Goal: Navigation & Orientation: Find specific page/section

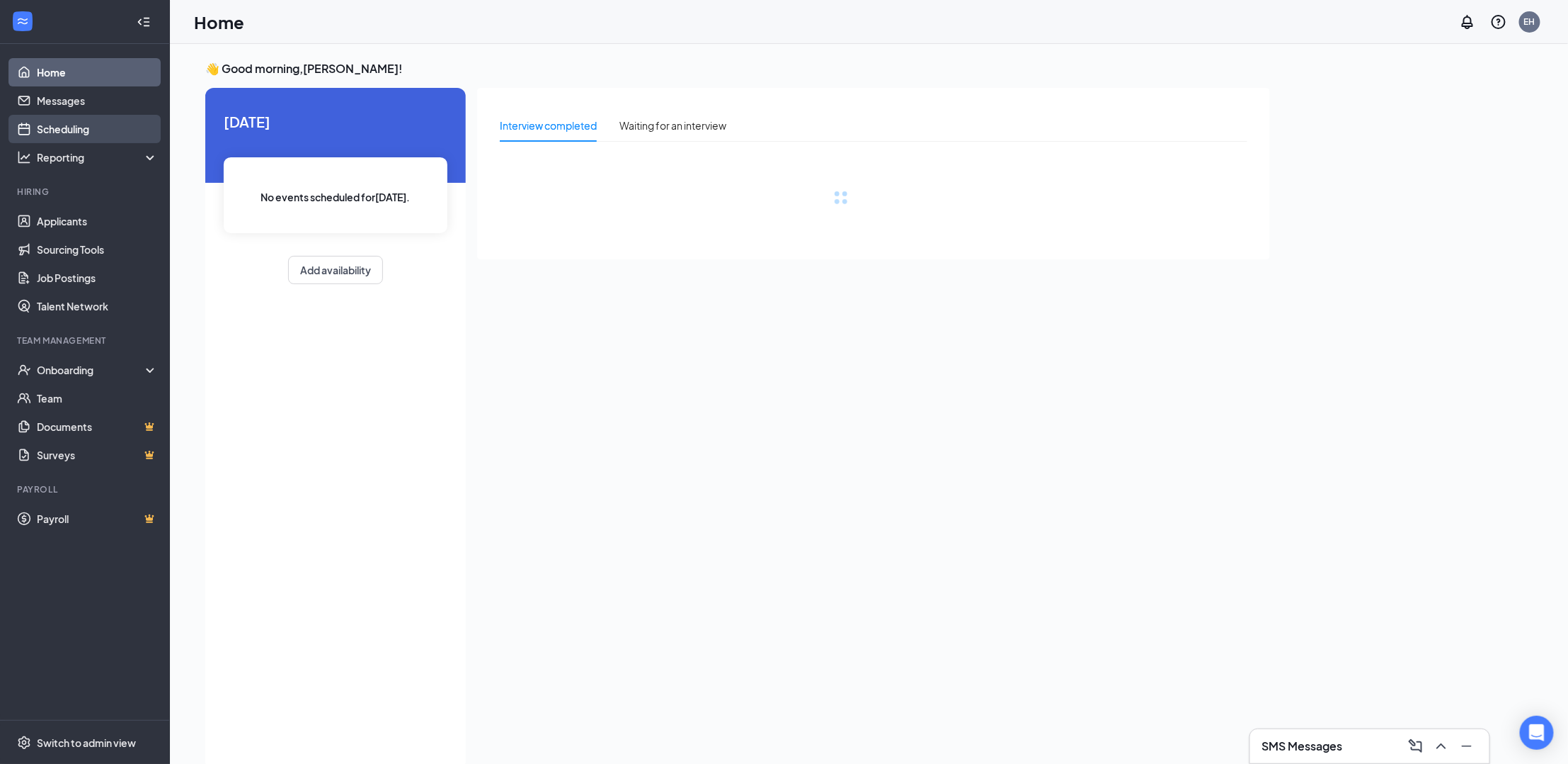
click at [83, 140] on link "Scheduling" at bounding box center [97, 129] width 121 height 28
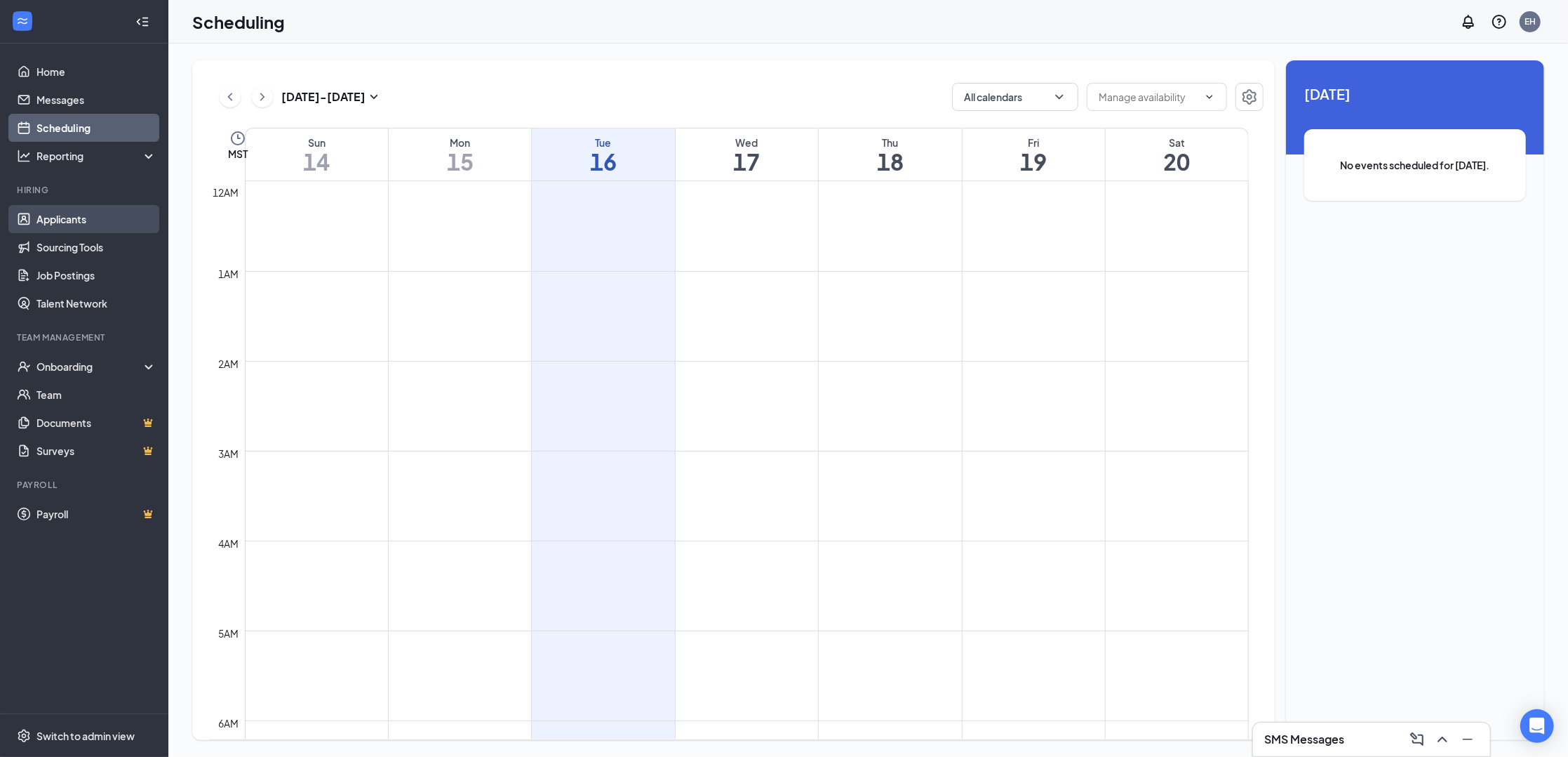
click at [71, 214] on link "Applicants" at bounding box center [96, 219] width 120 height 28
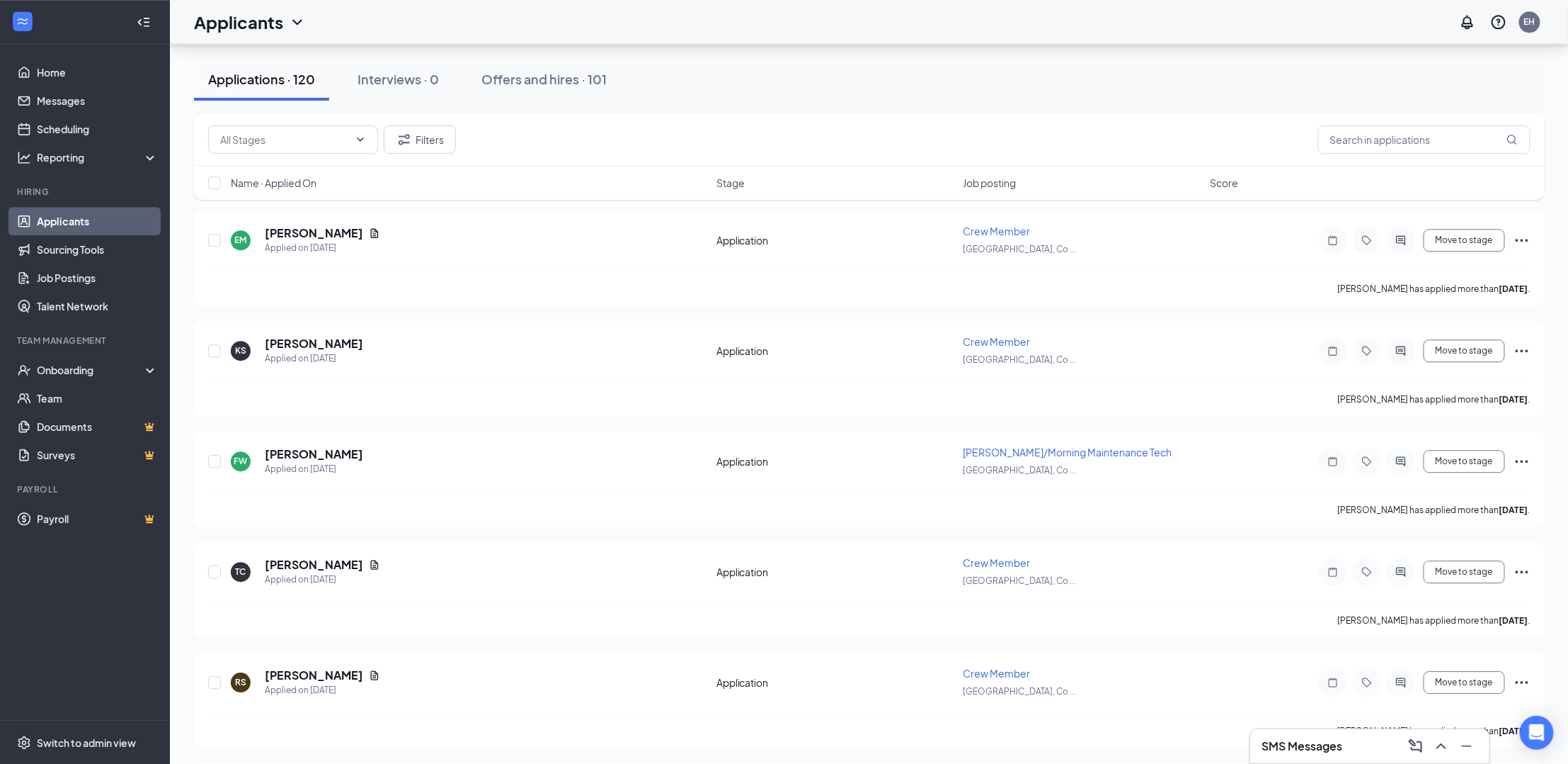
scroll to position [2039, 0]
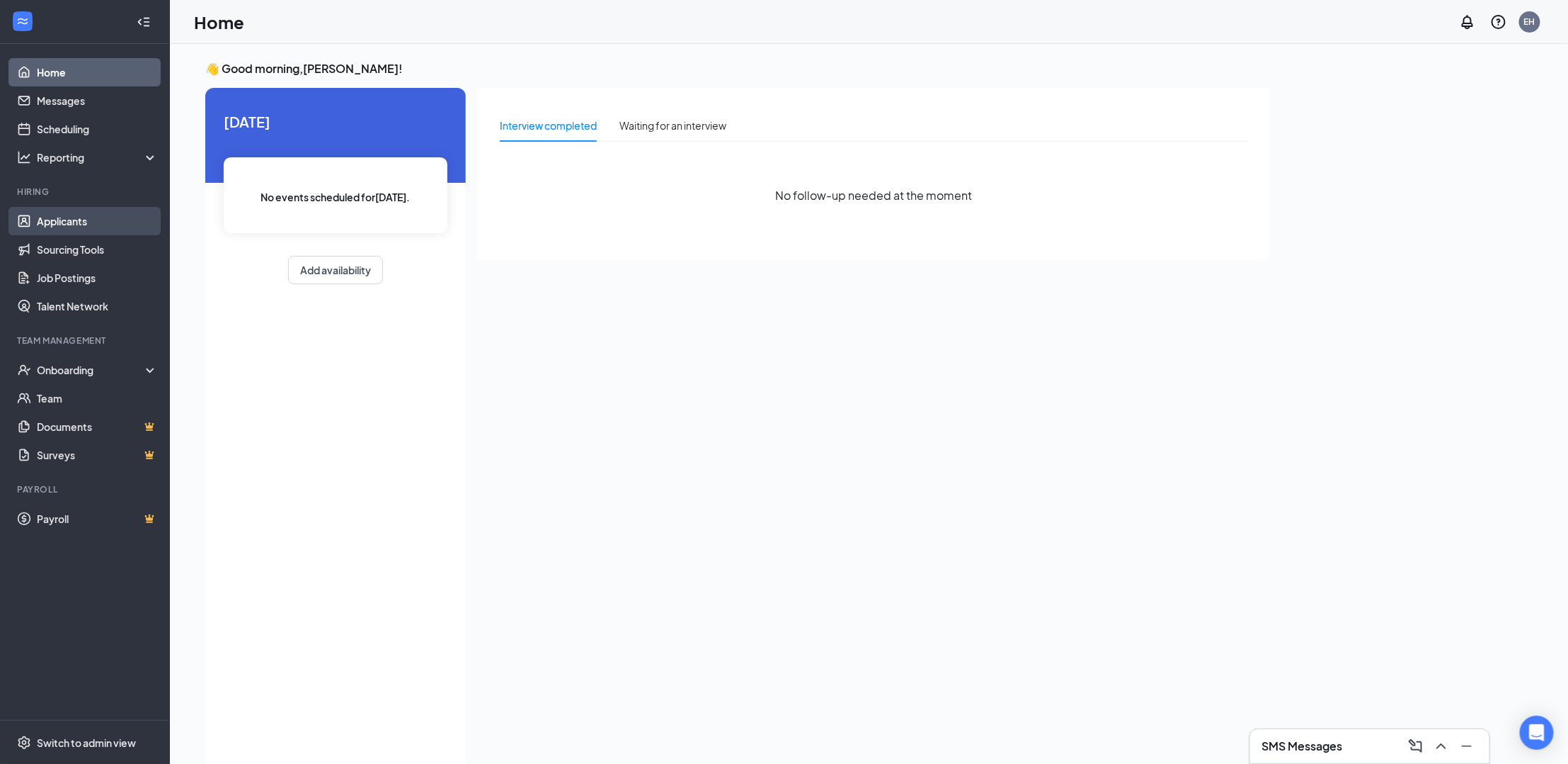
click at [85, 228] on link "Applicants" at bounding box center [97, 221] width 121 height 28
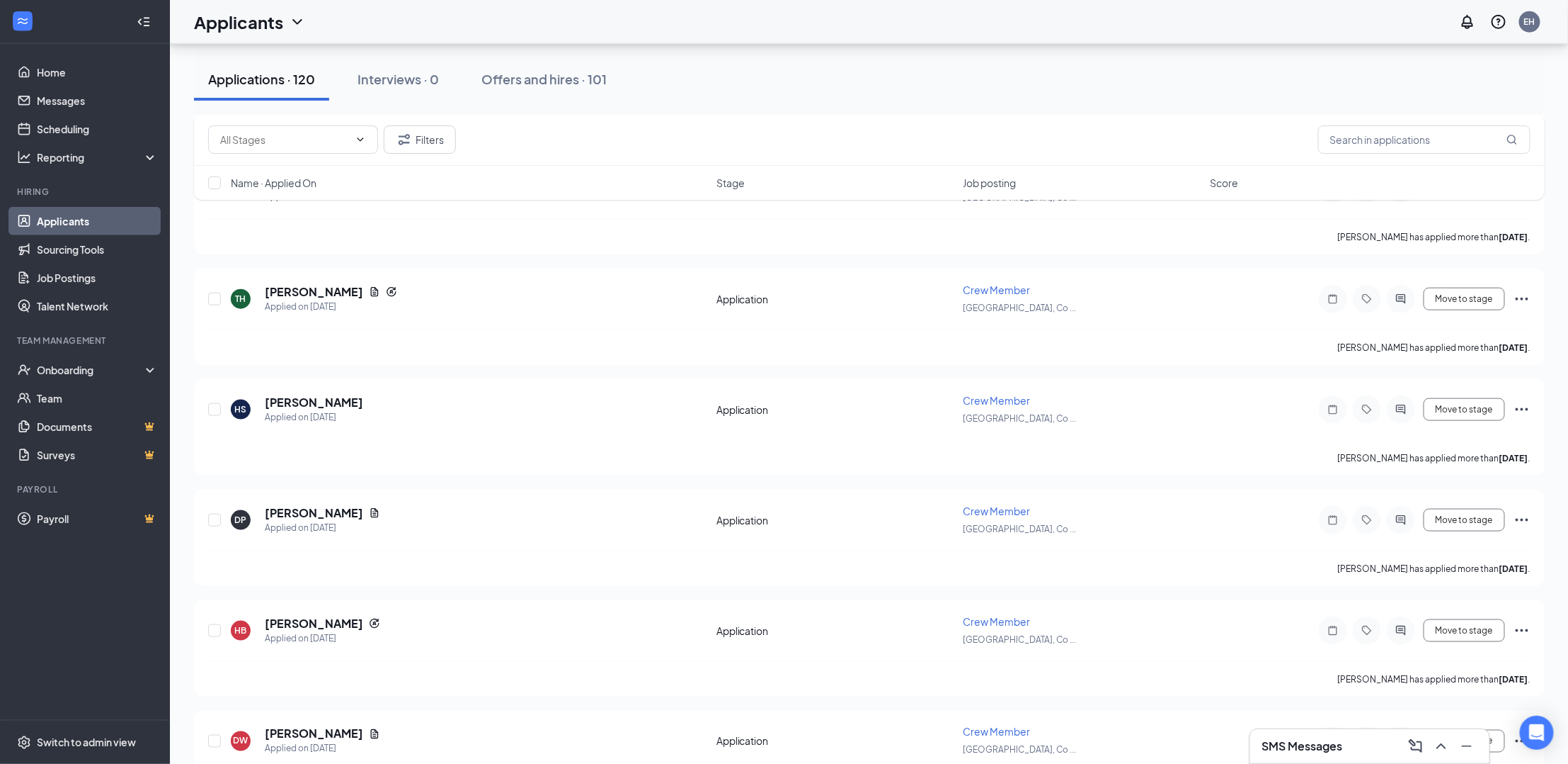
scroll to position [475, 0]
